Goal: Task Accomplishment & Management: Use online tool/utility

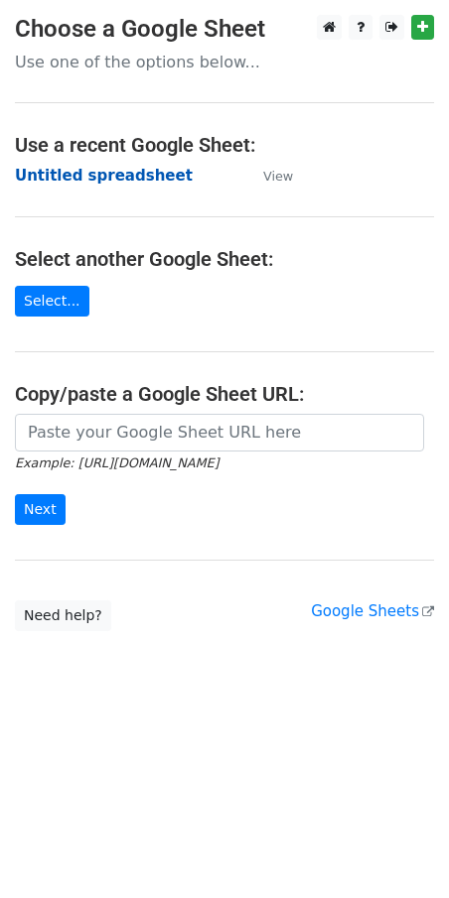
click at [85, 177] on strong "Untitled spreadsheet" at bounding box center [104, 176] width 178 height 18
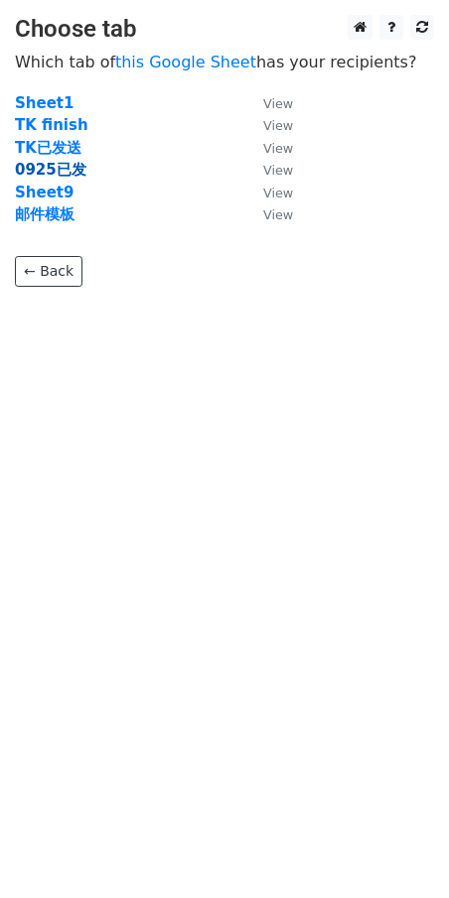
click at [44, 167] on strong "0925已发" at bounding box center [50, 170] width 71 height 18
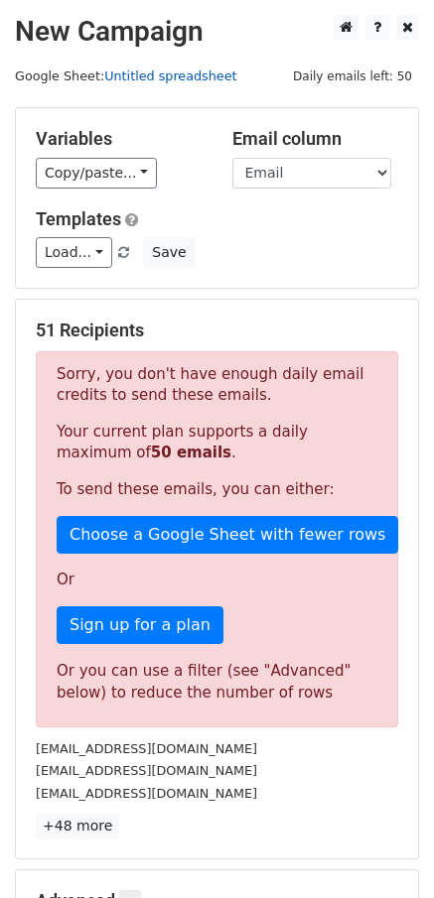
click at [147, 68] on link "Untitled spreadsheet" at bounding box center [170, 75] width 132 height 15
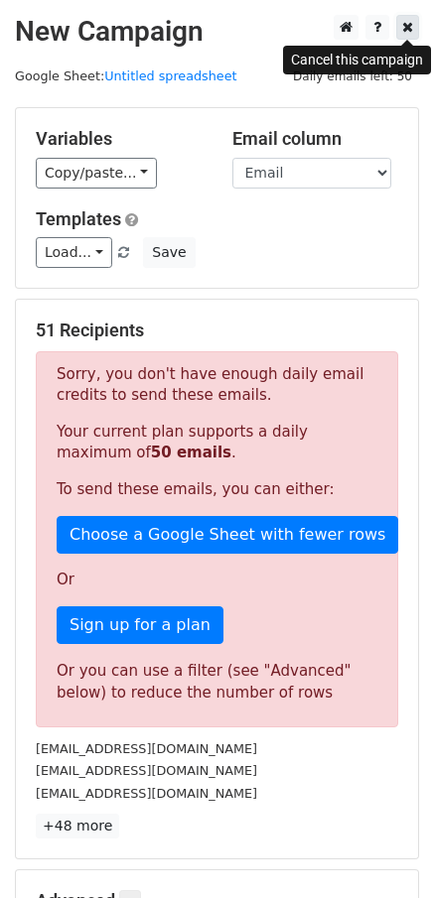
click at [407, 30] on icon at bounding box center [407, 27] width 11 height 14
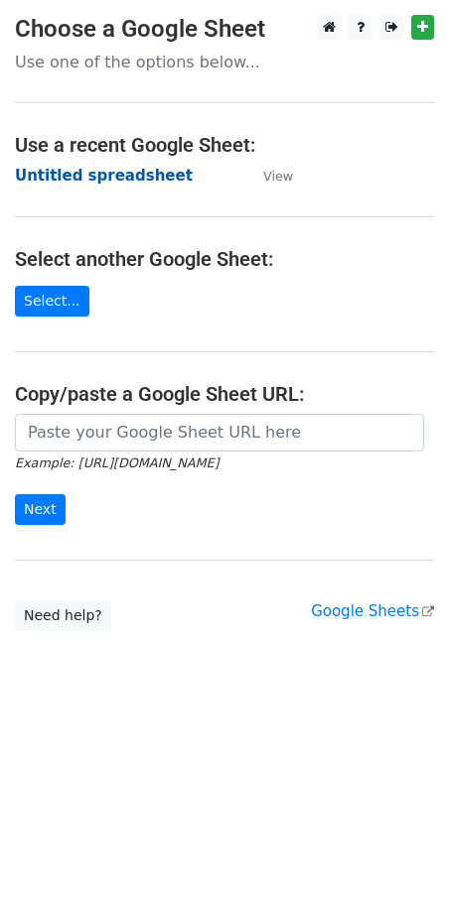
click at [82, 177] on strong "Untitled spreadsheet" at bounding box center [104, 176] width 178 height 18
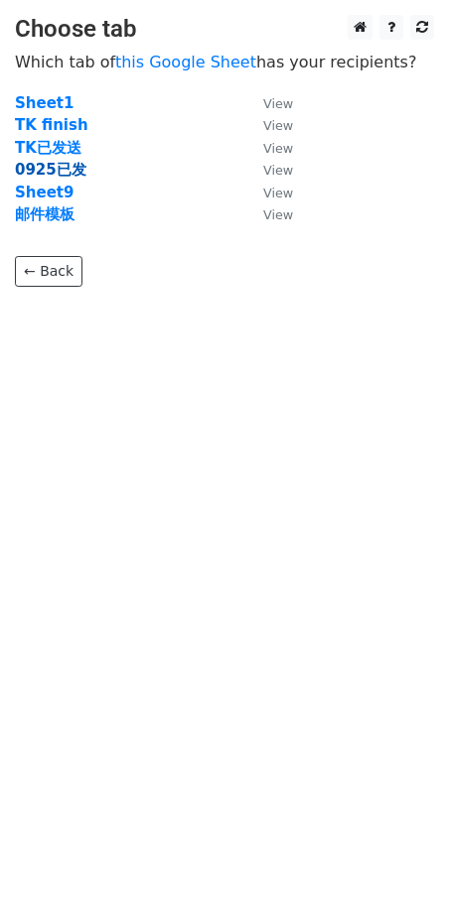
click at [64, 170] on strong "0925已发" at bounding box center [50, 170] width 71 height 18
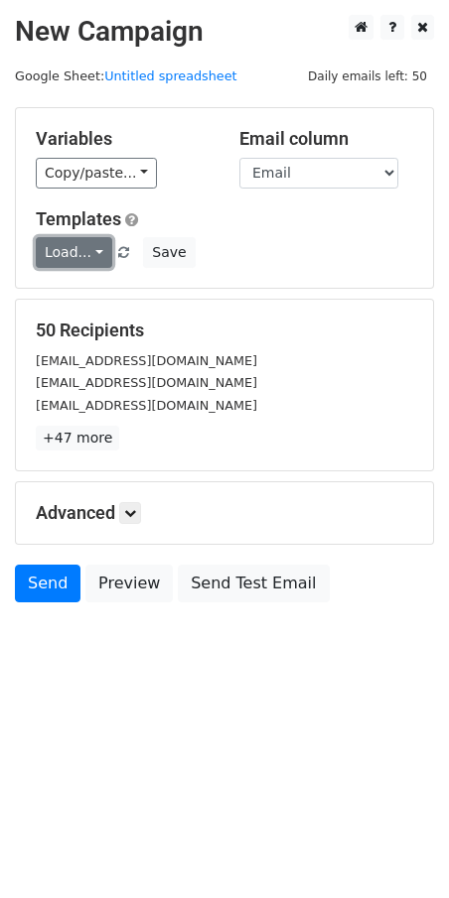
click at [73, 251] on link "Load..." at bounding box center [74, 252] width 76 height 31
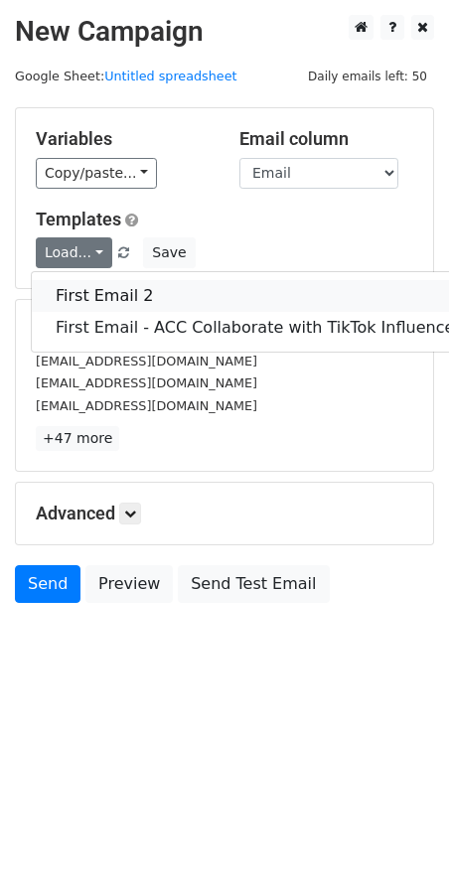
click at [92, 290] on link "First Email 2" at bounding box center [258, 296] width 453 height 32
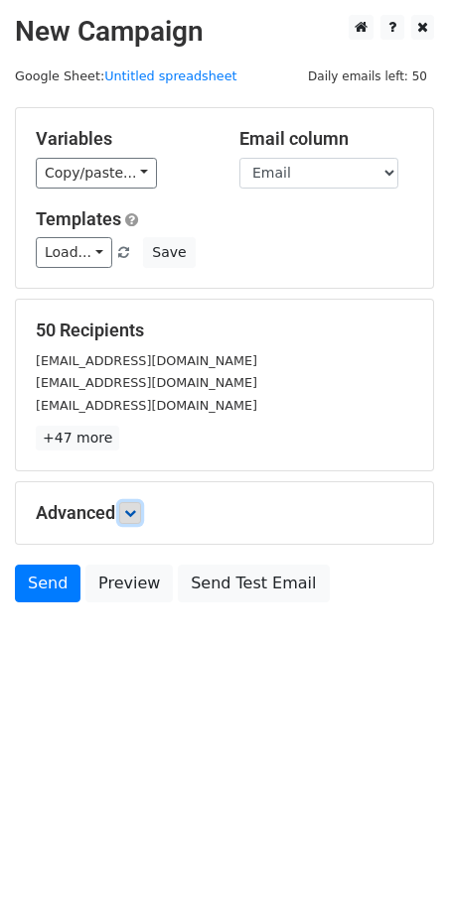
click at [125, 511] on link at bounding box center [130, 513] width 22 height 22
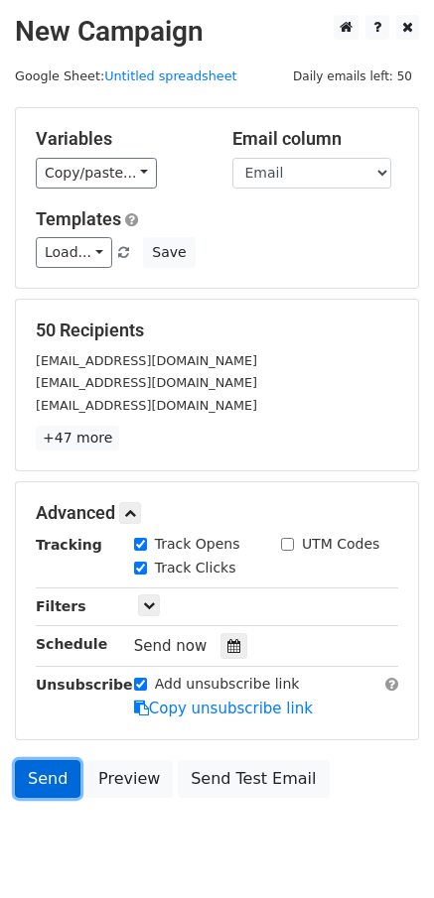
click at [42, 776] on link "Send" at bounding box center [48, 779] width 66 height 38
